Goal: Transaction & Acquisition: Book appointment/travel/reservation

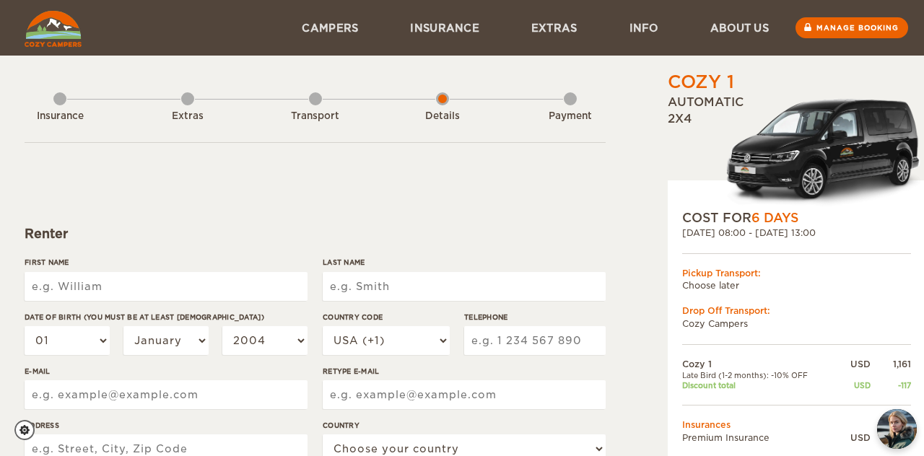
click at [194, 314] on label"] "Date of birth (You must be at least [DEMOGRAPHIC_DATA])" at bounding box center [166, 317] width 283 height 11
click at [110, 326] on select "01 02 03 04 05 06 07 08 09 10 11 12 13 14 15 16 17 18 19 20 21 22 23 24 25 26 2…" at bounding box center [67, 340] width 85 height 29
click at [191, 289] on input "First Name" at bounding box center [166, 286] width 283 height 29
type input "Mia"
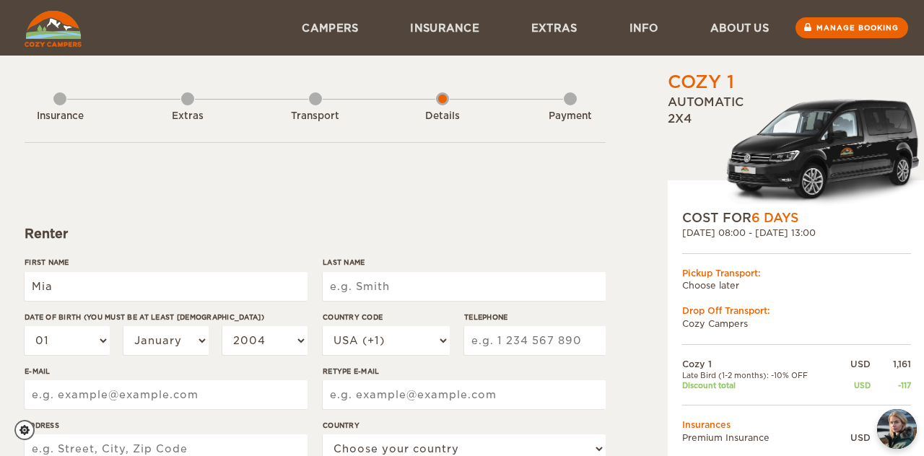
click at [456, 292] on input "Last Name" at bounding box center [464, 286] width 283 height 29
type input "[PERSON_NAME]"
click at [79, 344] on select "01 02 03 04 05 06 07 08 09 10 11 12 13 14 15 16 17 18 19 20 21 22 23 24 25 26 2…" at bounding box center [67, 340] width 85 height 29
select select "04"
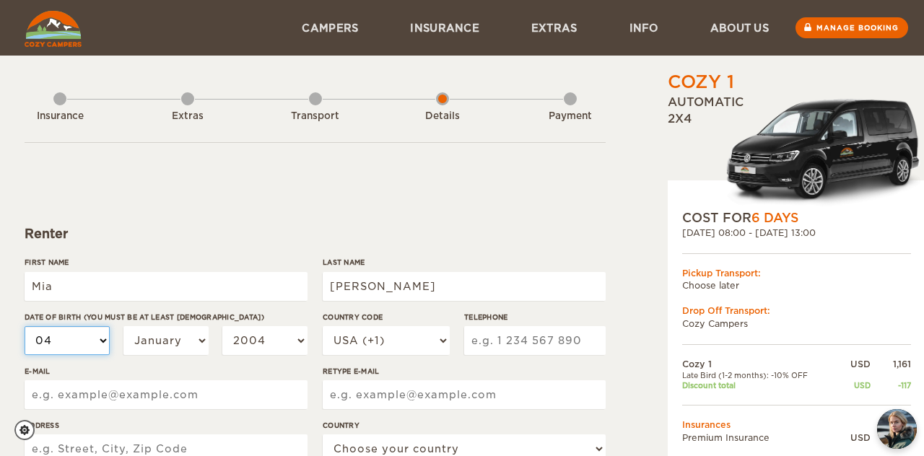
click at [25, 326] on select "01 02 03 04 05 06 07 08 09 10 11 12 13 14 15 16 17 18 19 20 21 22 23 24 25 26 2…" at bounding box center [67, 340] width 85 height 29
select select "04"
click at [139, 337] on select "January February March April May June July August September October November De…" at bounding box center [165, 340] width 85 height 29
select select "07"
click at [123, 326] on select "January February March April May June July August September October November De…" at bounding box center [165, 340] width 85 height 29
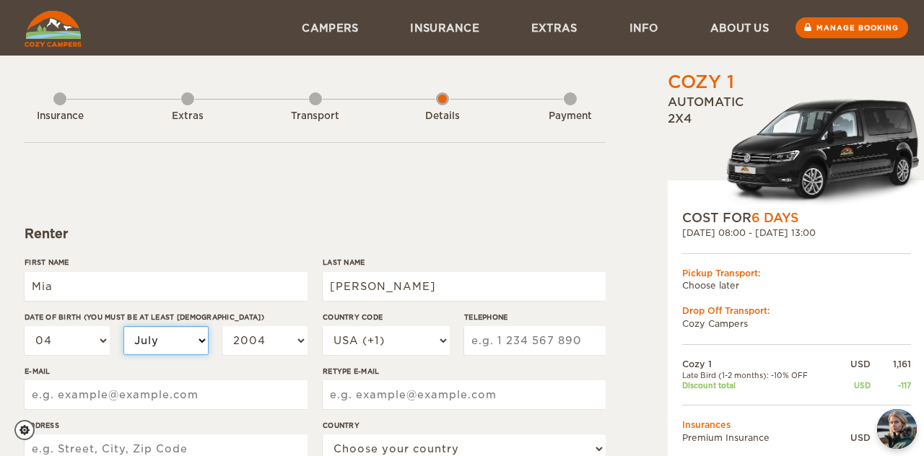
select select "07"
click at [250, 348] on select "2004 2003 2002 2001 2000 1999 1998 1997 1996 1995 1994 1993 1992 1991 1990 1989…" at bounding box center [264, 340] width 85 height 29
select select "2001"
click at [222, 326] on select "2004 2003 2002 2001 2000 1999 1998 1997 1996 1995 1994 1993 1992 1991 1990 1989…" at bounding box center [264, 340] width 85 height 29
select select "2001"
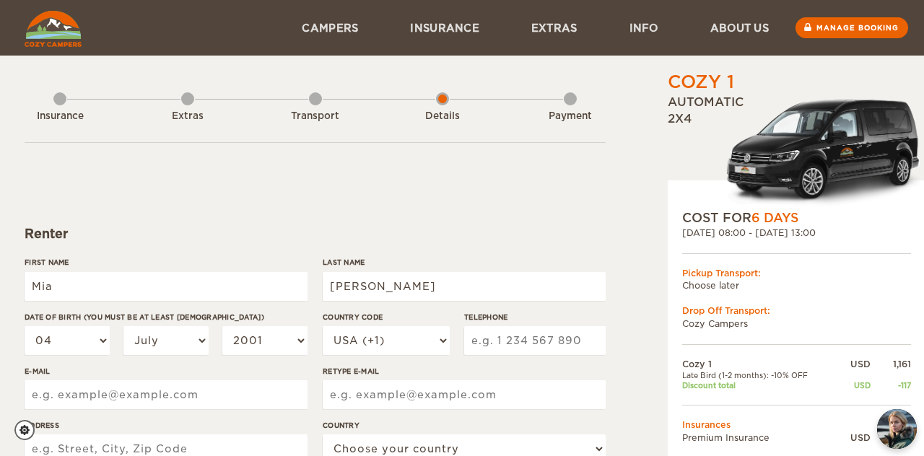
click at [516, 332] on input "Telephone" at bounding box center [535, 340] width 142 height 29
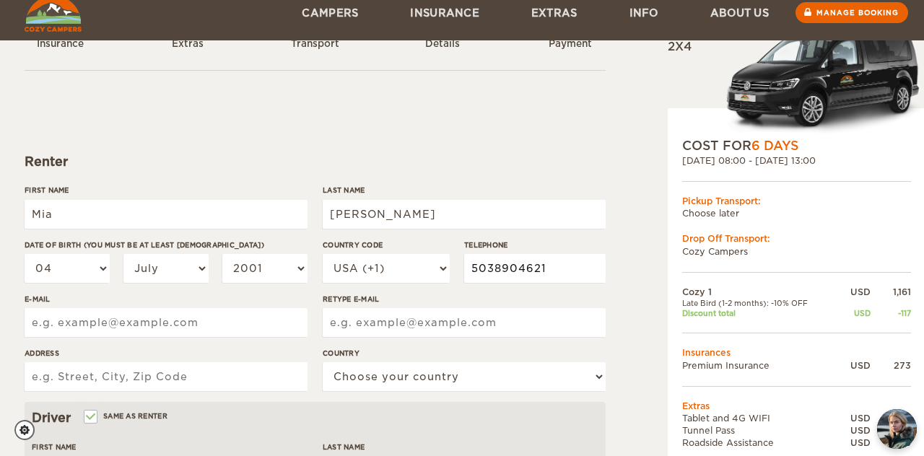
scroll to position [128, 0]
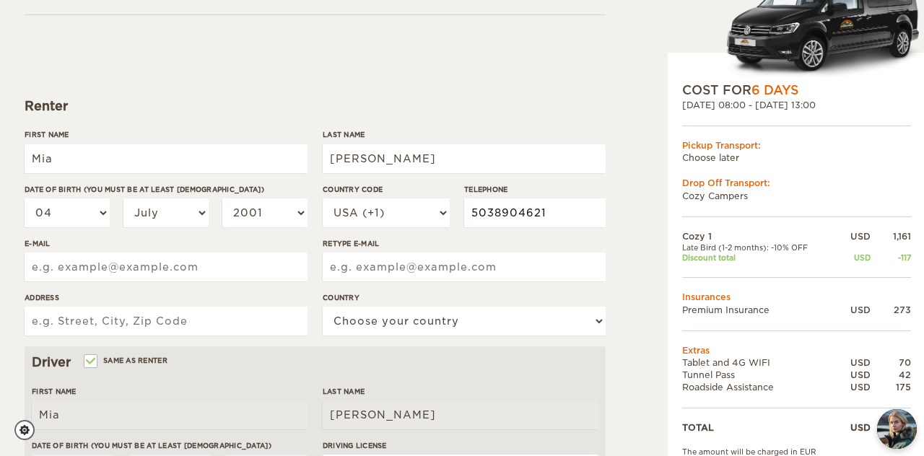
type input "5038904621"
click at [278, 267] on input "E-mail" at bounding box center [166, 267] width 283 height 29
type input "[EMAIL_ADDRESS][PERSON_NAME][DOMAIN_NAME]"
type input "O"
type input "[EMAIL_ADDRESS][PERSON_NAME][DOMAIN_NAME]"
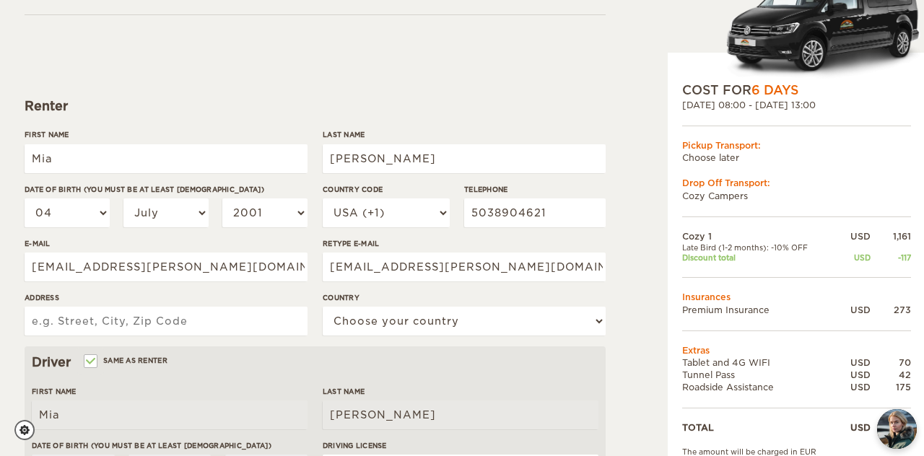
click at [72, 317] on input "Address" at bounding box center [166, 321] width 283 height 29
type input "[STREET_ADDRESS]"
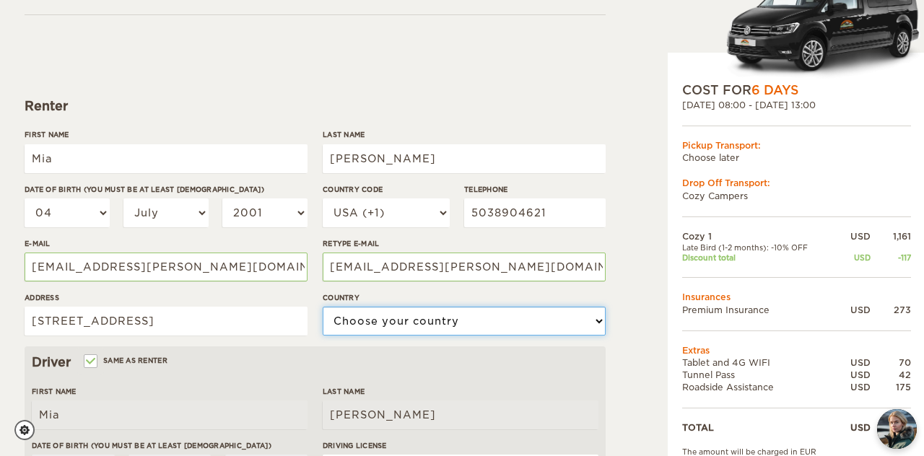
select select "222"
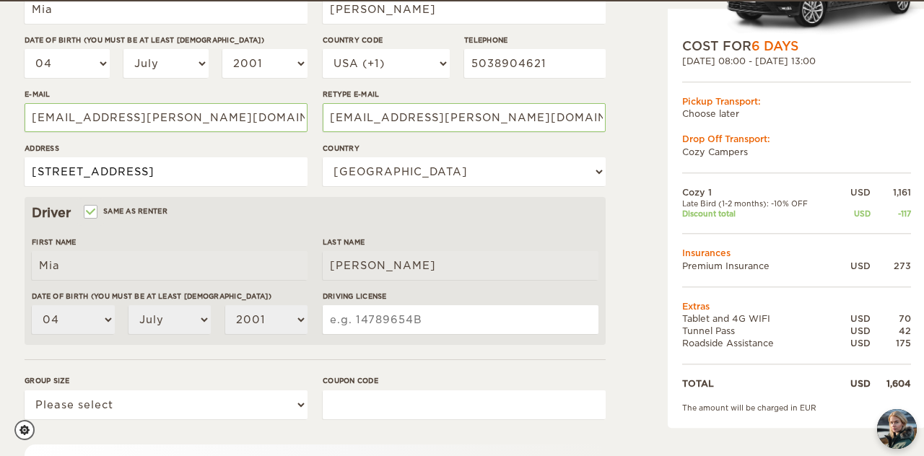
scroll to position [279, 0]
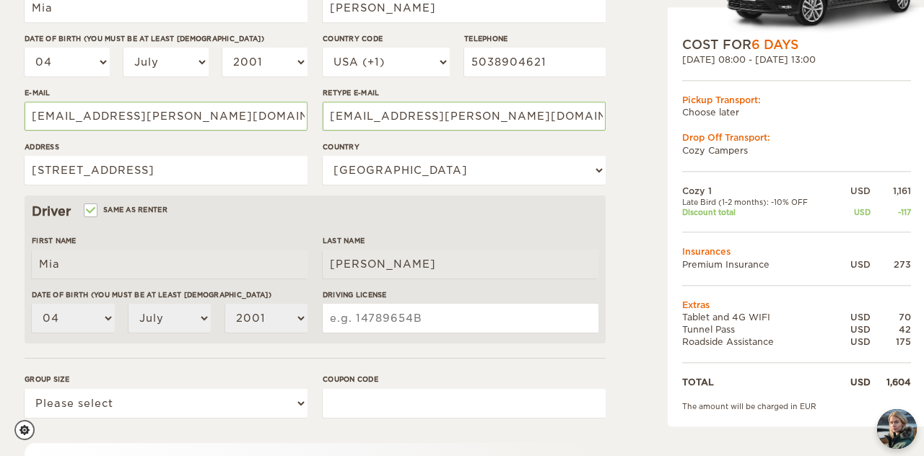
click at [357, 322] on input "Driving License" at bounding box center [461, 318] width 276 height 29
type input "E027367"
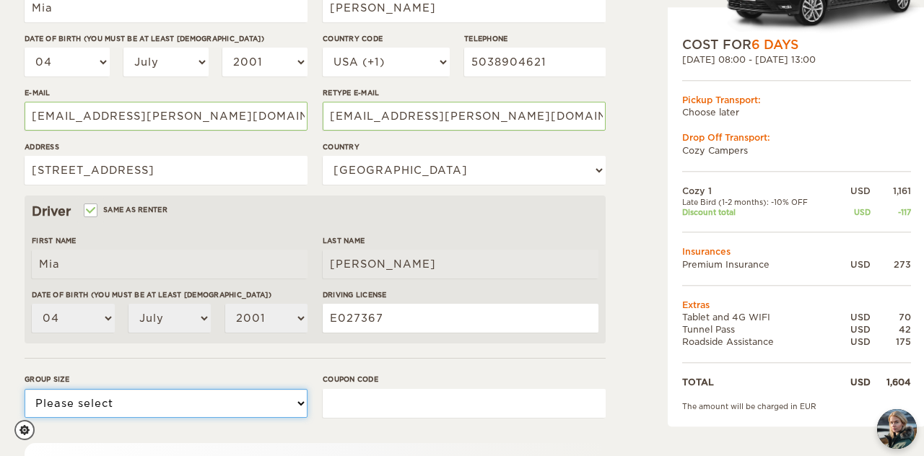
click at [243, 391] on select "Please select 1 2" at bounding box center [166, 403] width 283 height 29
select select "1"
click at [25, 389] on select "Please select 1 2" at bounding box center [166, 403] width 283 height 29
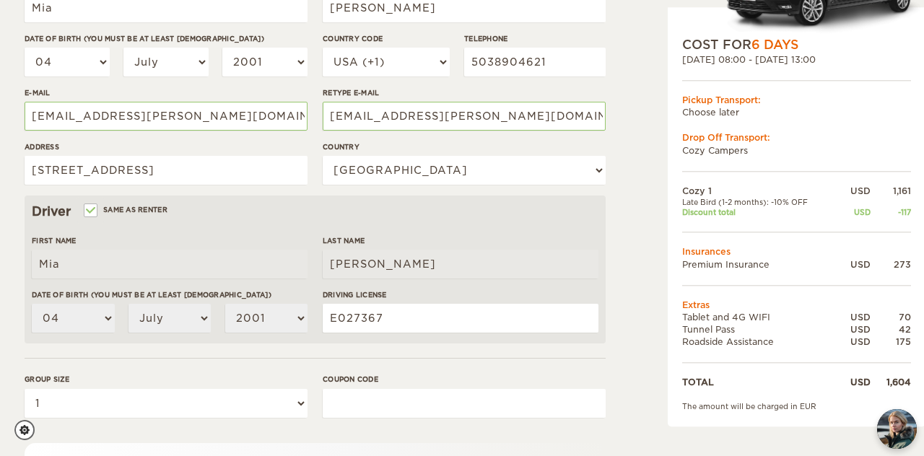
click at [339, 399] on input "Coupon code" at bounding box center [464, 403] width 283 height 29
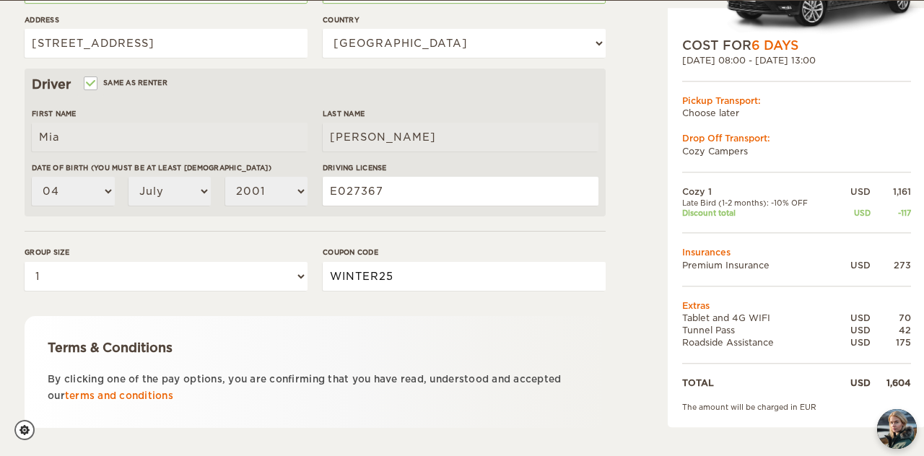
scroll to position [483, 0]
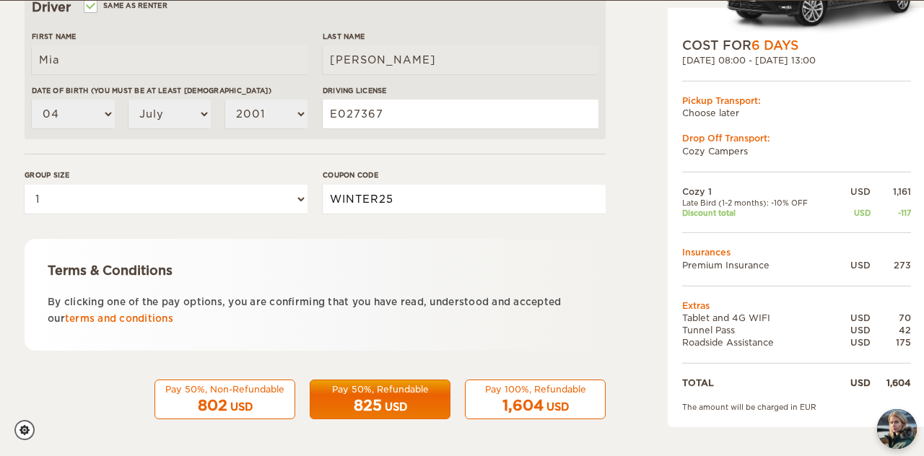
type input "WINTER25"
click at [516, 394] on div "Pay 100%, Refundable" at bounding box center [535, 389] width 122 height 12
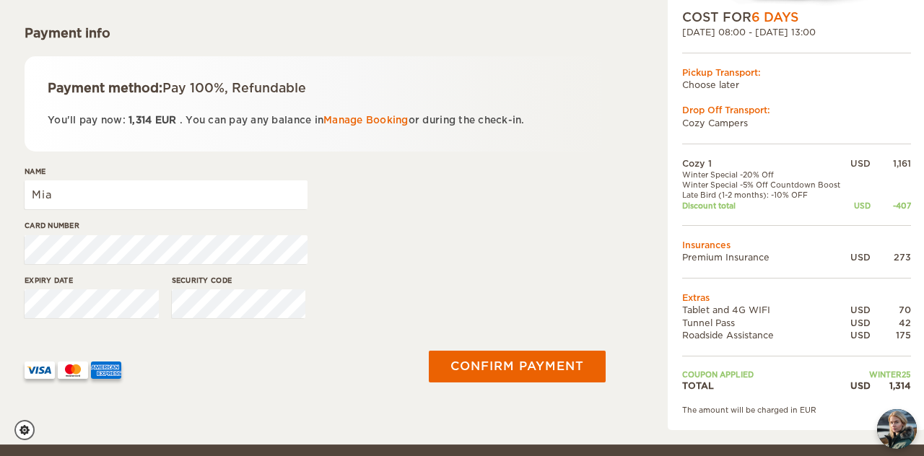
scroll to position [203, 0]
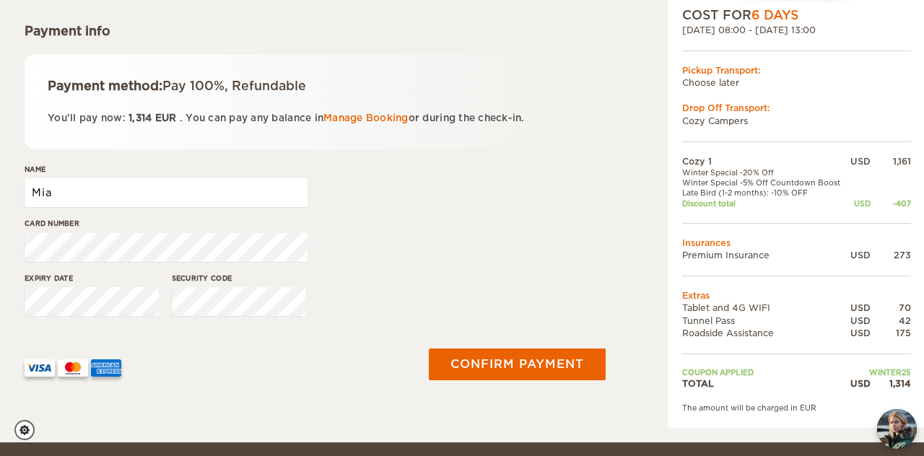
click at [165, 196] on input "Mia" at bounding box center [166, 192] width 283 height 29
type input "Mia G Dougherty"
click at [439, 217] on div "Name Mia G Dougherty" at bounding box center [315, 191] width 581 height 54
click at [388, 256] on div "Card number" at bounding box center [315, 245] width 581 height 54
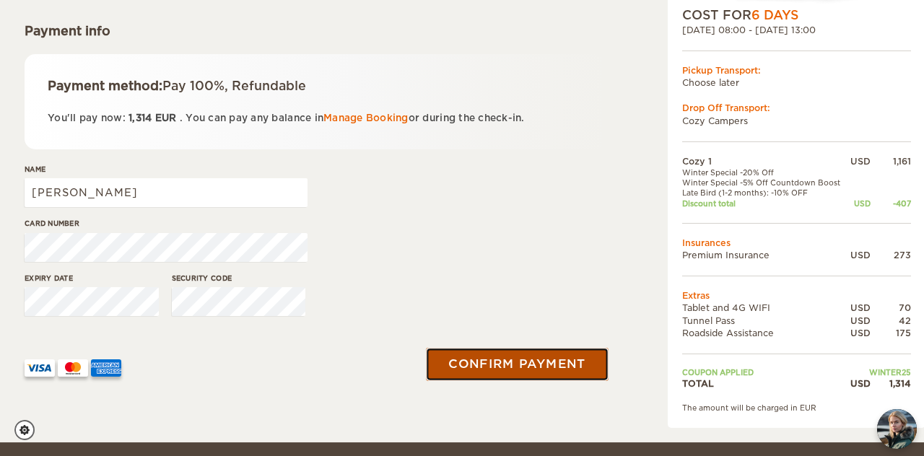
click at [499, 360] on button "Confirm payment" at bounding box center [517, 364] width 182 height 32
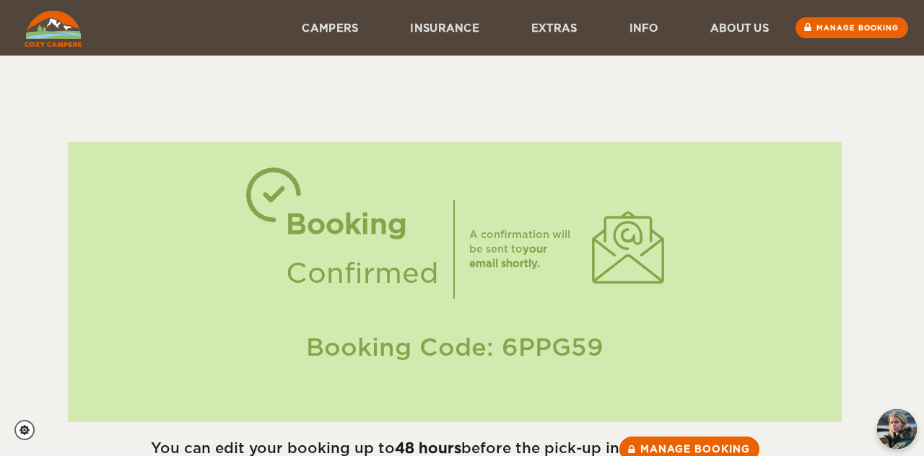
scroll to position [1, 0]
